Goal: Task Accomplishment & Management: Use online tool/utility

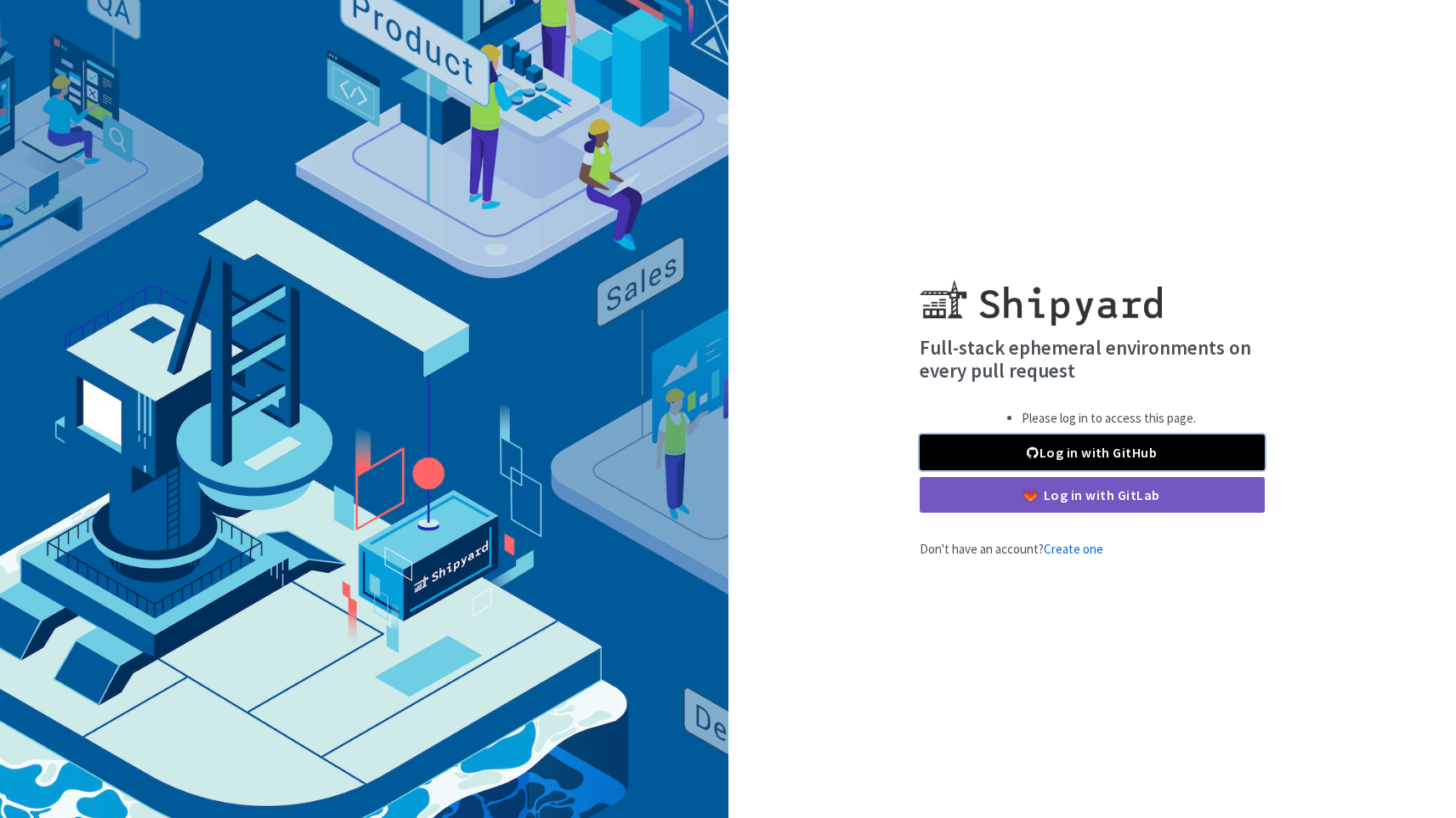
click at [983, 452] on link "Log in with GitHub" at bounding box center [1092, 452] width 345 height 36
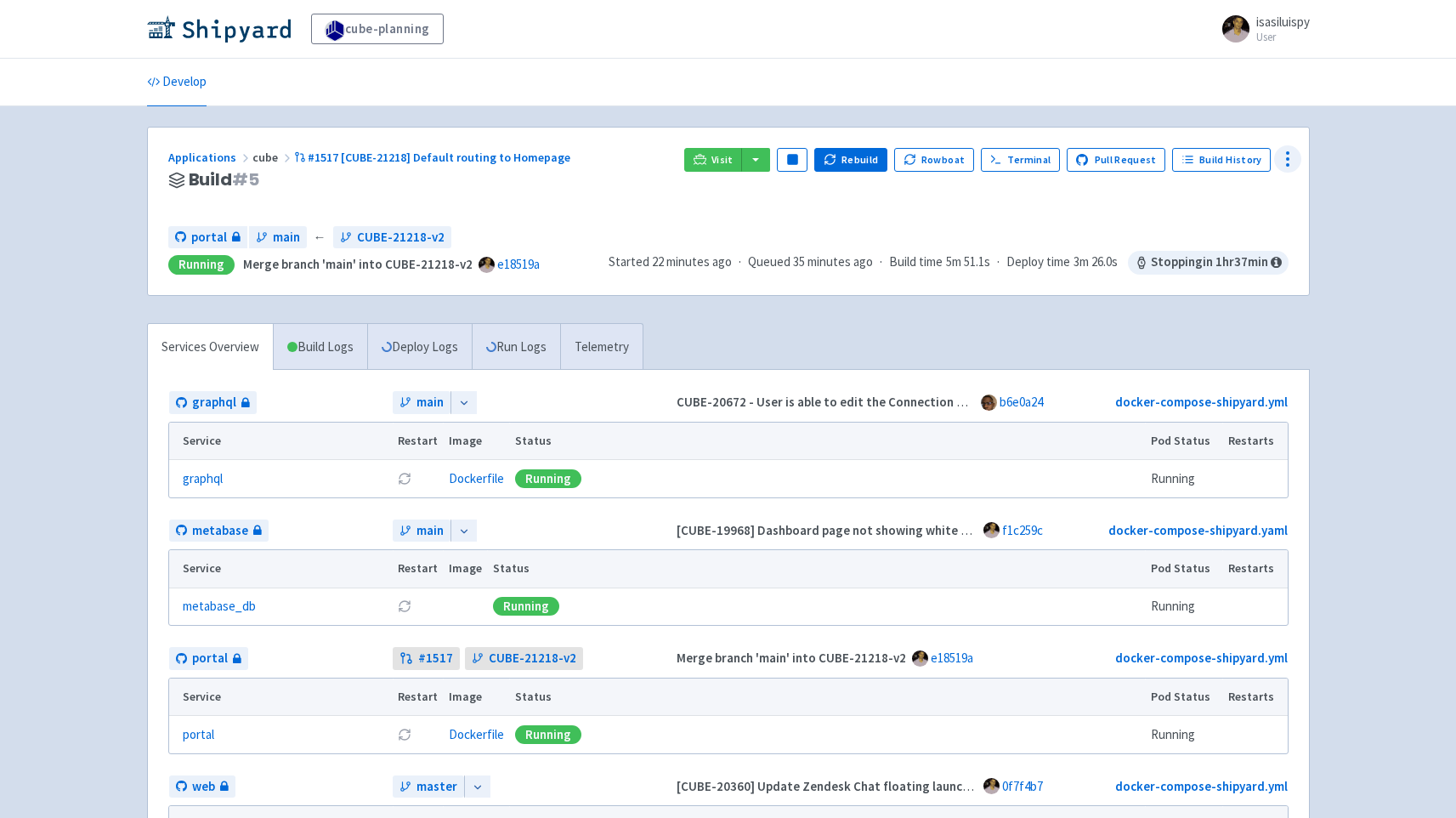
click at [1281, 158] on icon at bounding box center [1288, 158] width 20 height 20
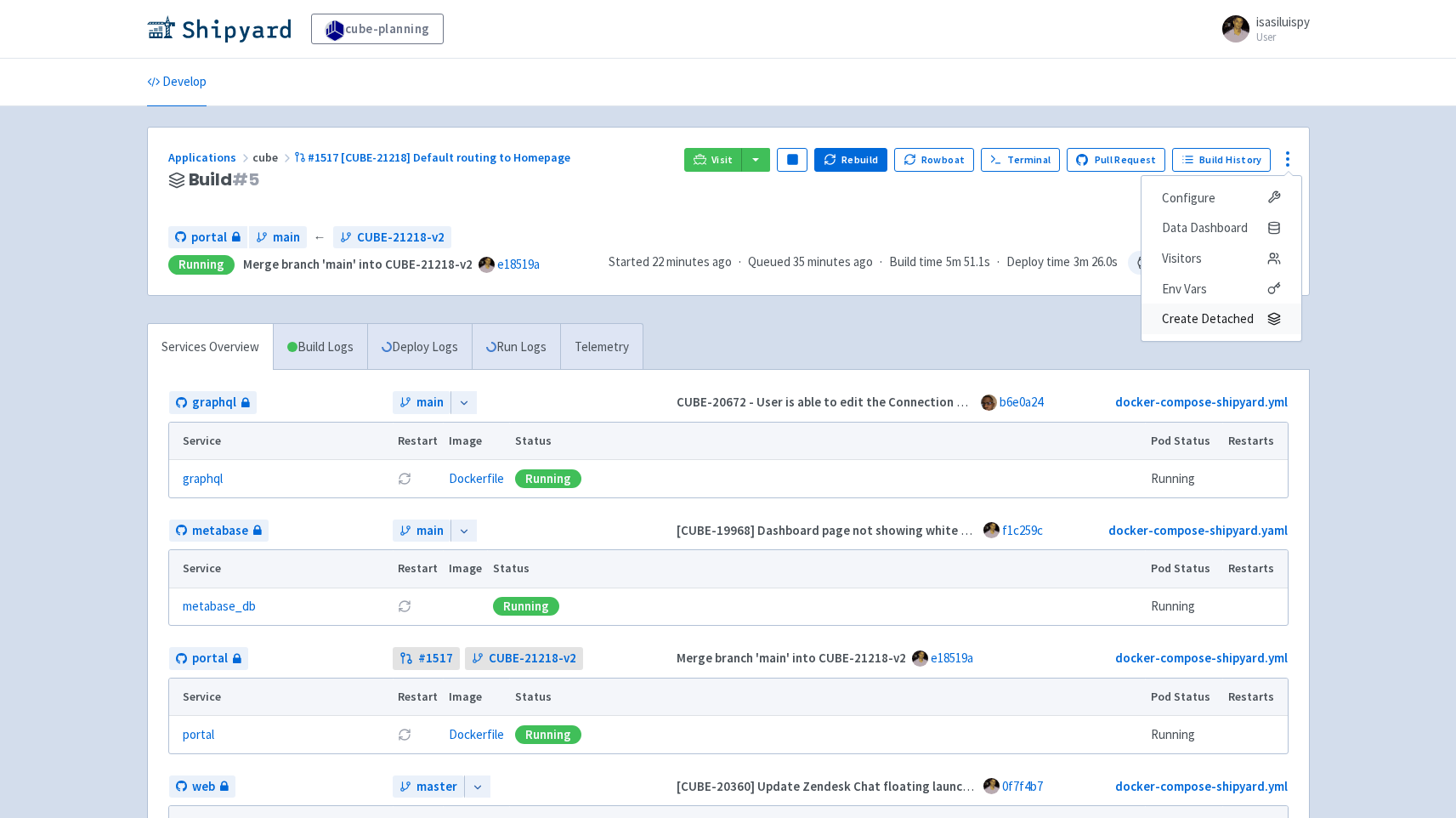
click at [1260, 319] on span "Create Detached" at bounding box center [1221, 319] width 119 height 24
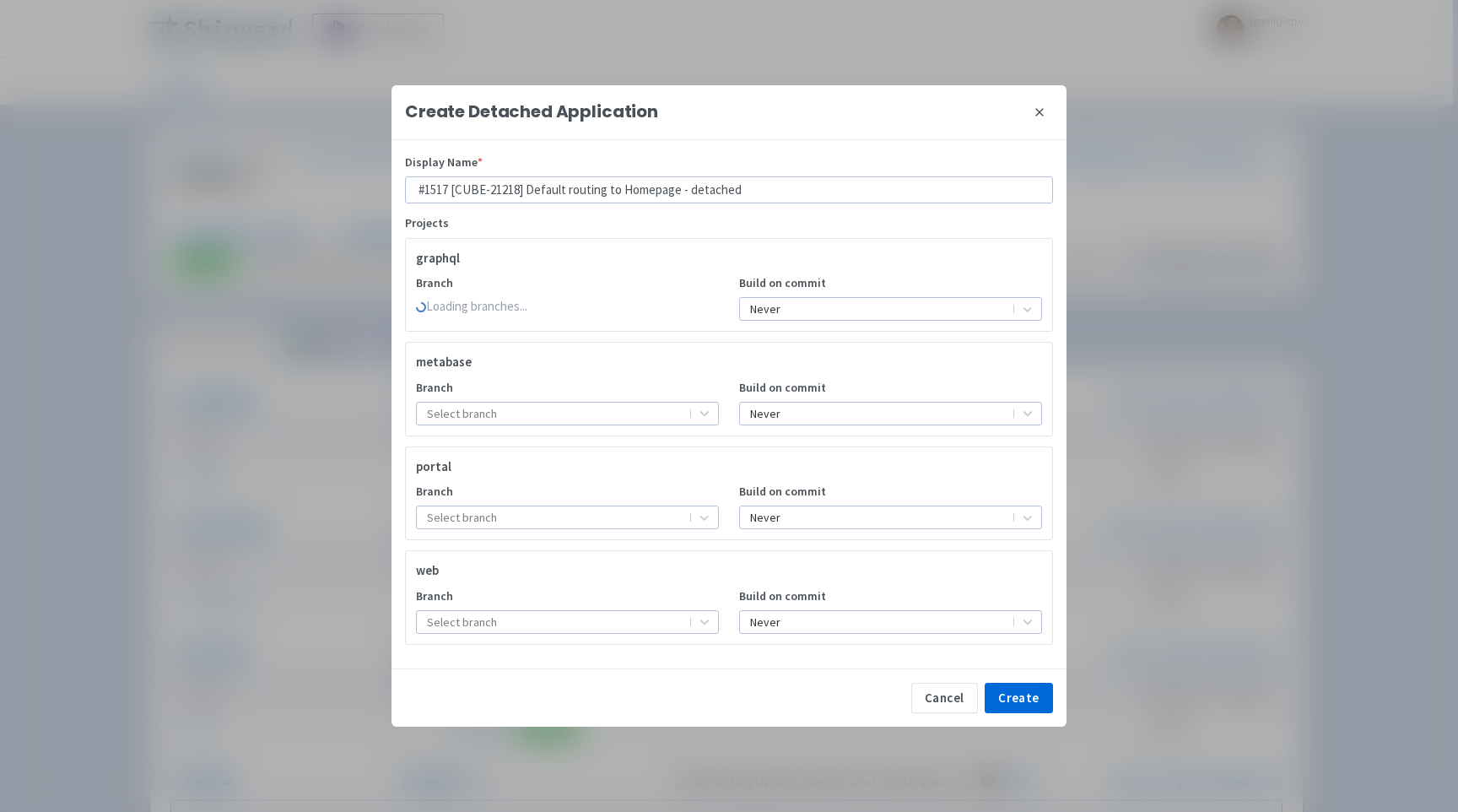
drag, startPoint x: 1043, startPoint y: 112, endPoint x: 1053, endPoint y: 115, distance: 10.4
click at [1043, 112] on icon at bounding box center [1040, 112] width 14 height 14
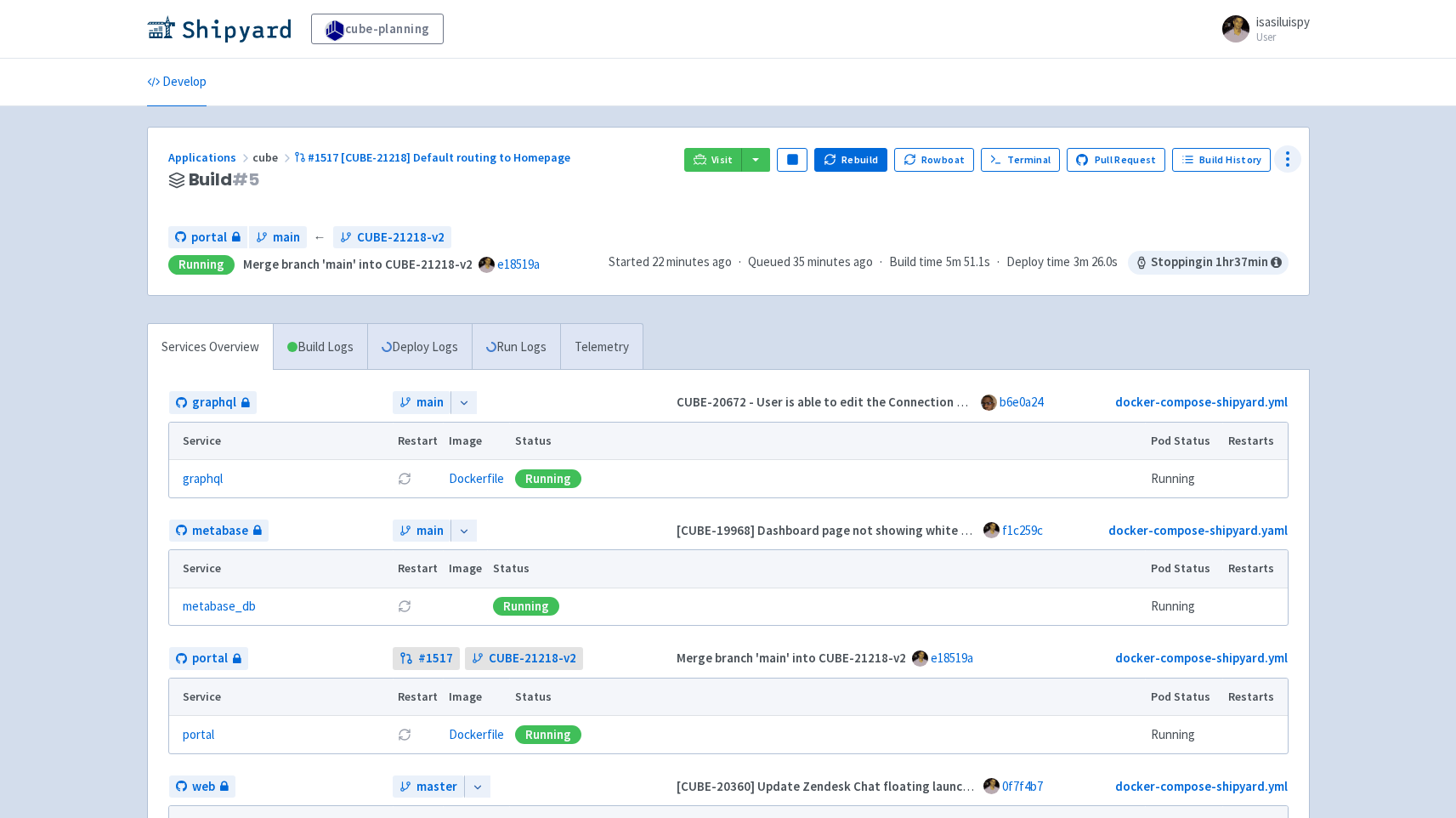
click at [1286, 150] on icon at bounding box center [1288, 158] width 20 height 20
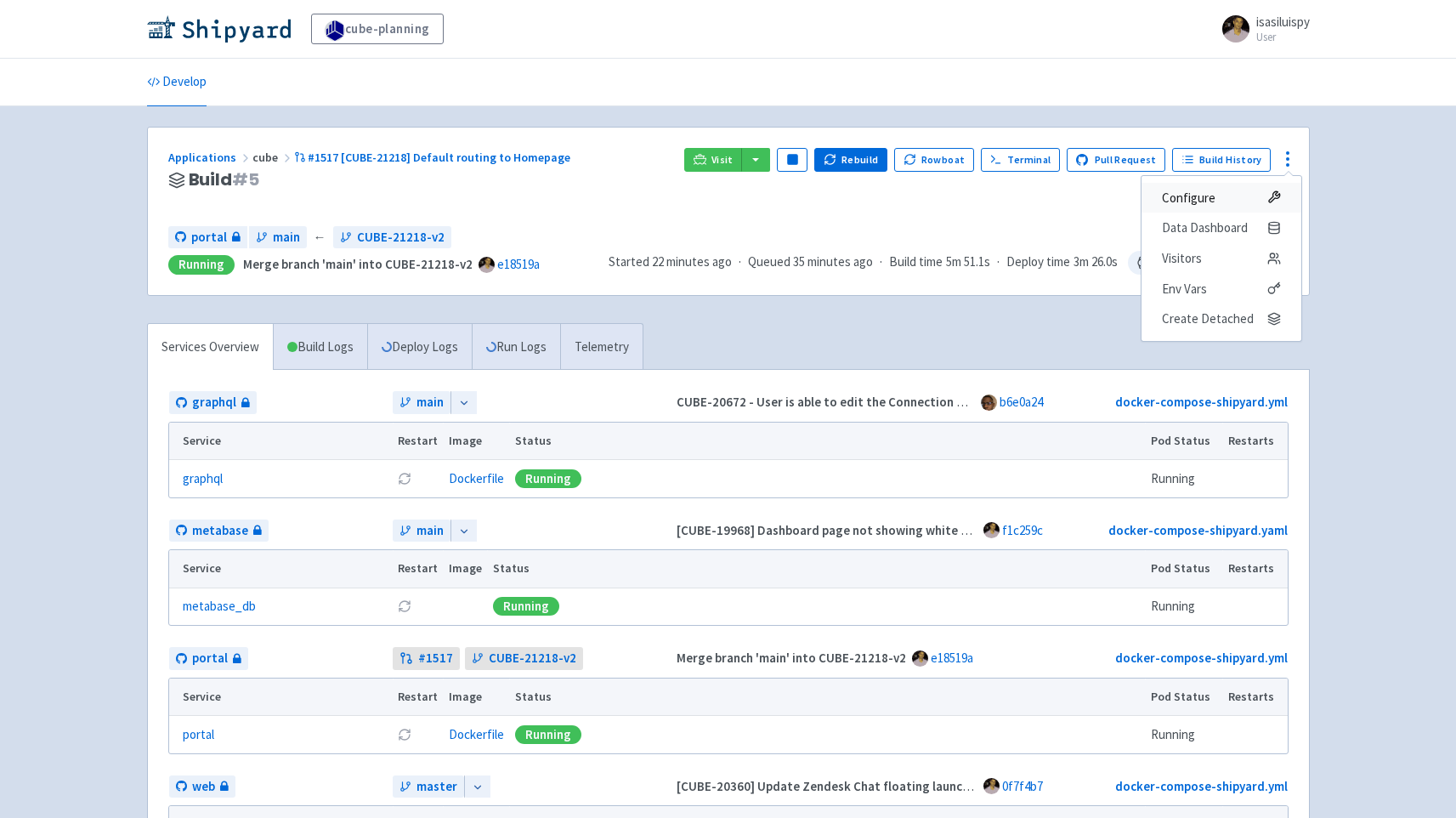
click at [1225, 192] on span "Configure" at bounding box center [1221, 198] width 119 height 24
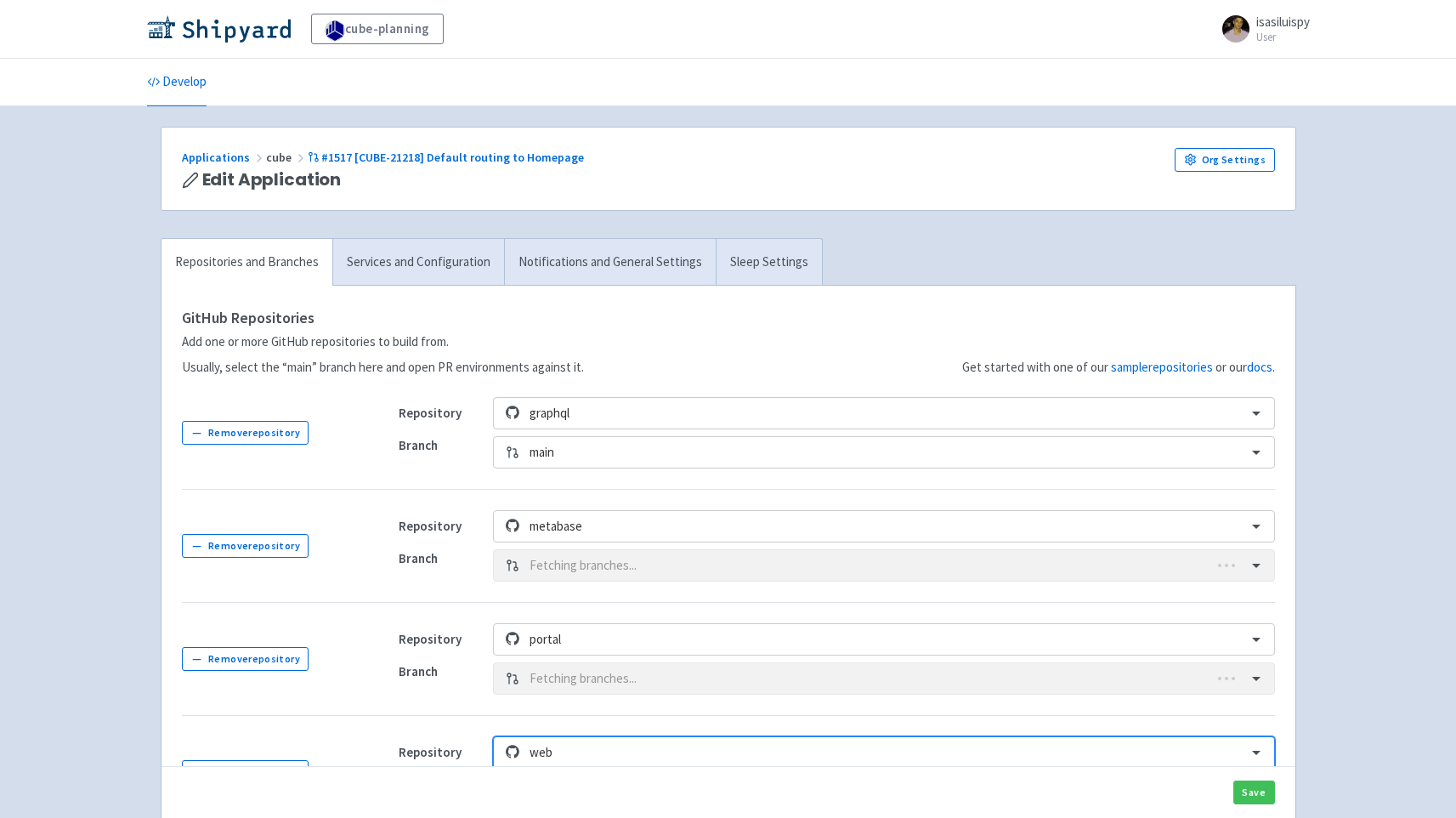
scroll to position [225, 0]
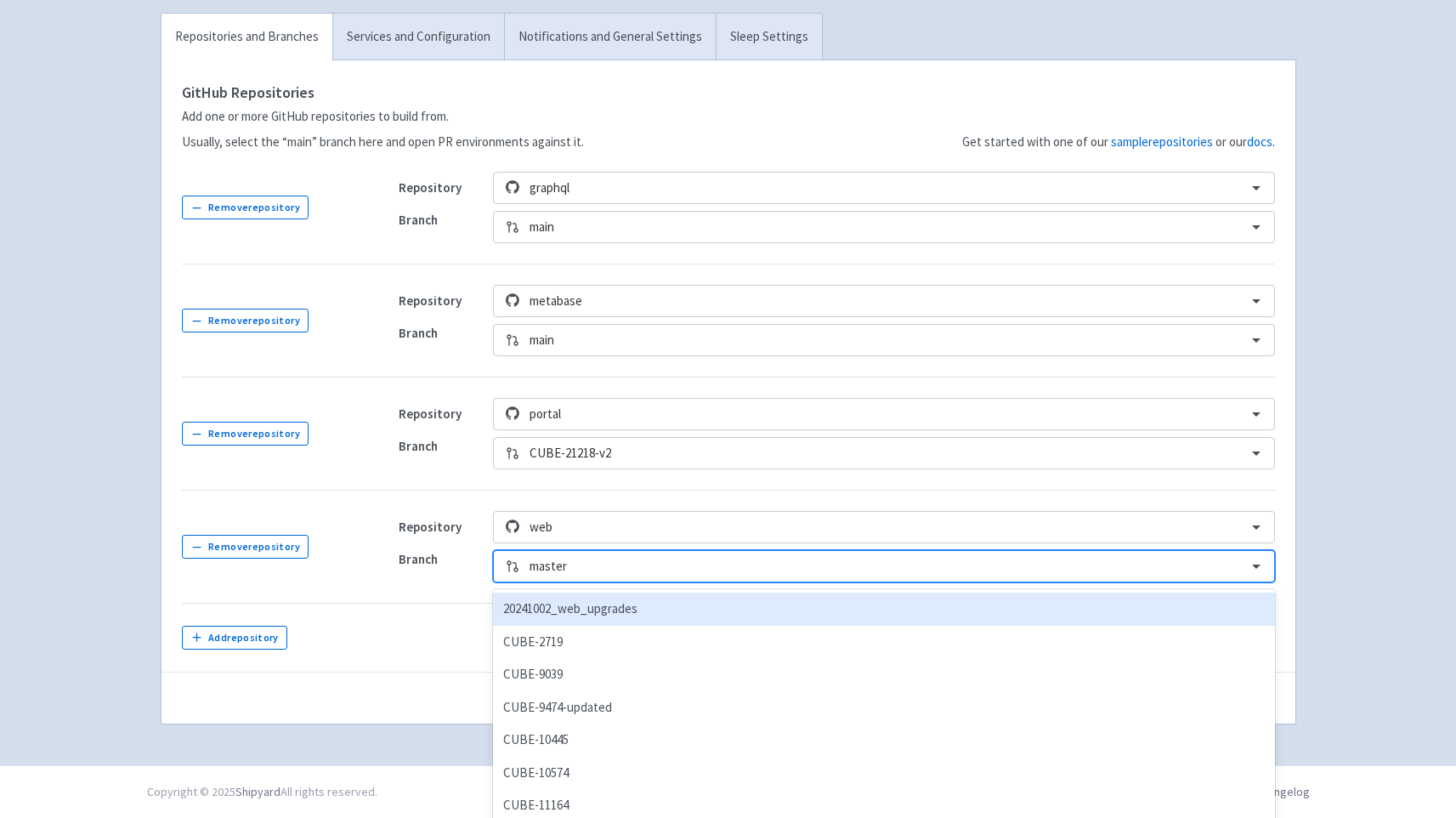
click at [593, 572] on div "option 20241002_web_upgrades focused, 1 of 159. 159 results available. Use Up a…" at bounding box center [883, 565] width 782 height 32
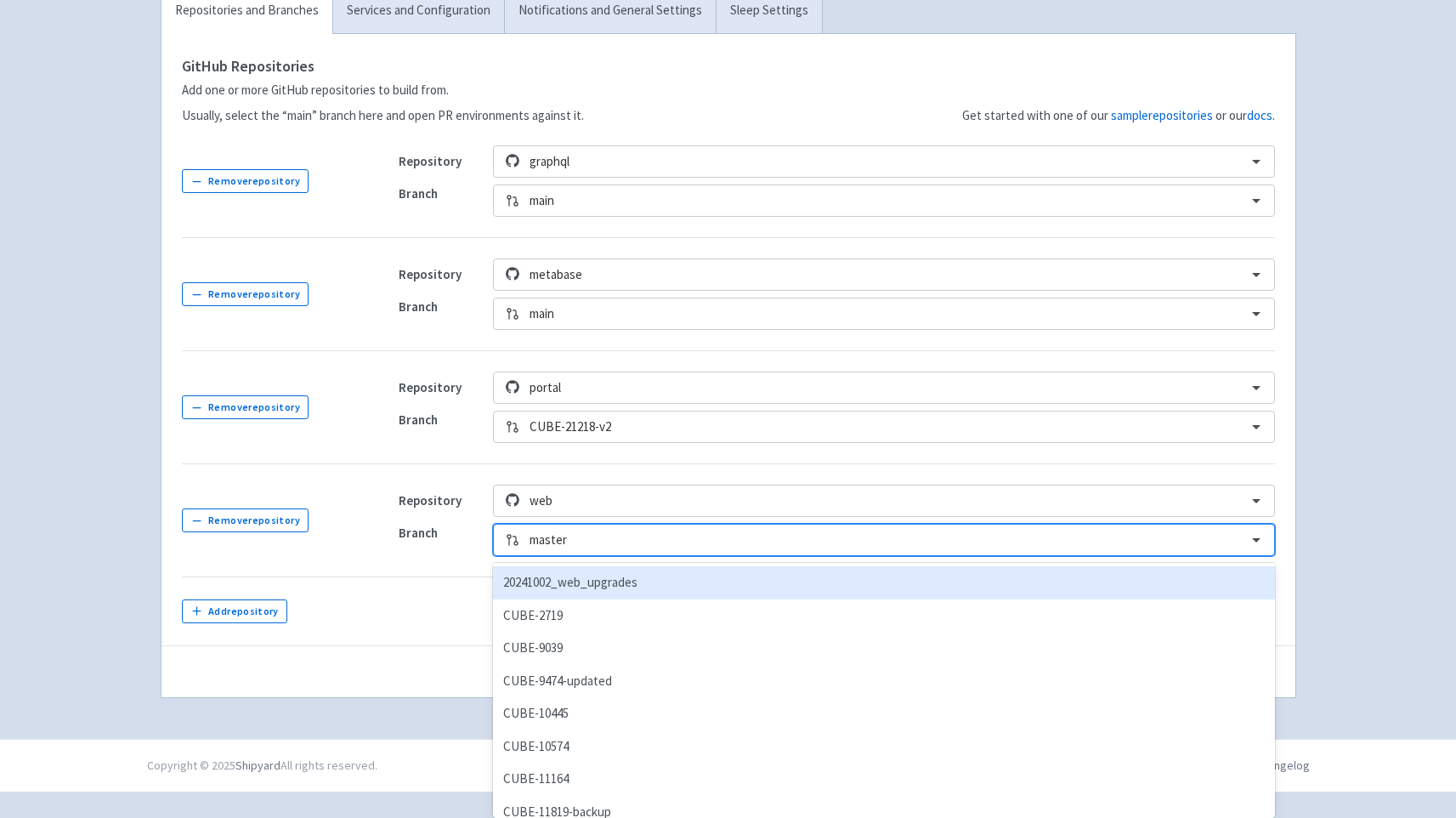
paste input "CUBE-21218"
type input "CUBE-21218"
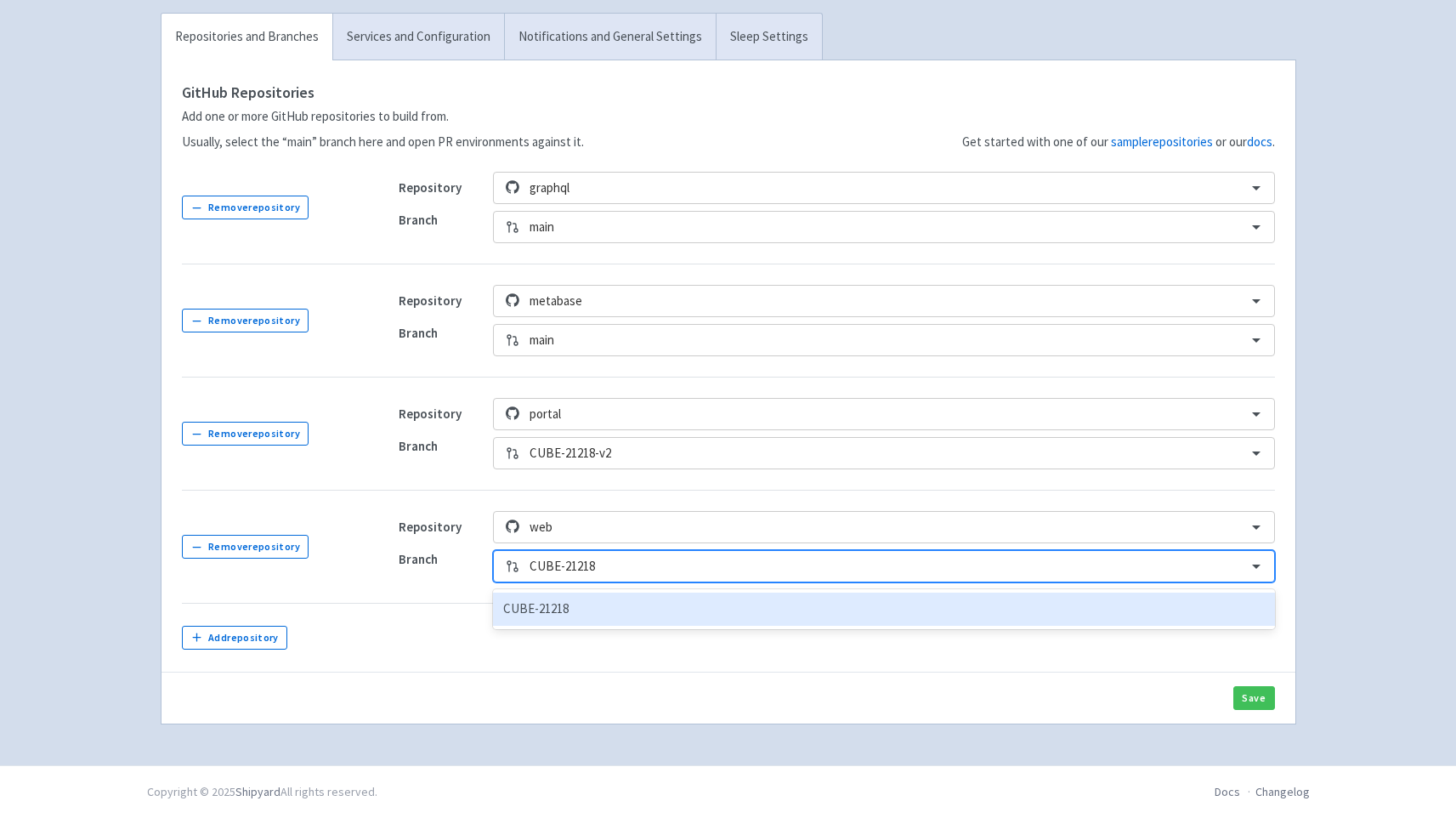
click at [574, 616] on div "CUBE-21218" at bounding box center [883, 609] width 782 height 33
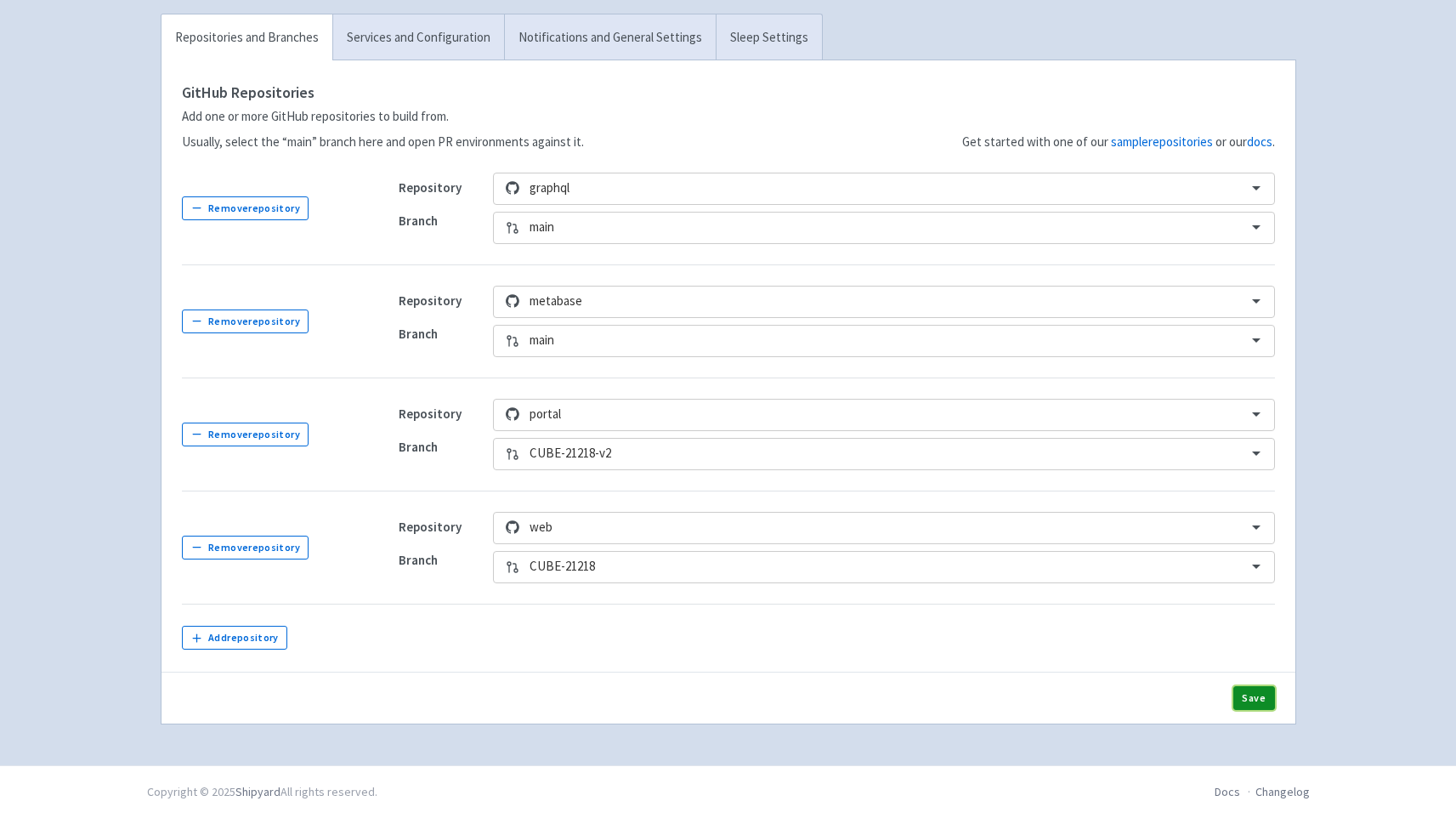
click at [1254, 700] on button "Save" at bounding box center [1253, 698] width 41 height 24
